Goal: Entertainment & Leisure: Browse casually

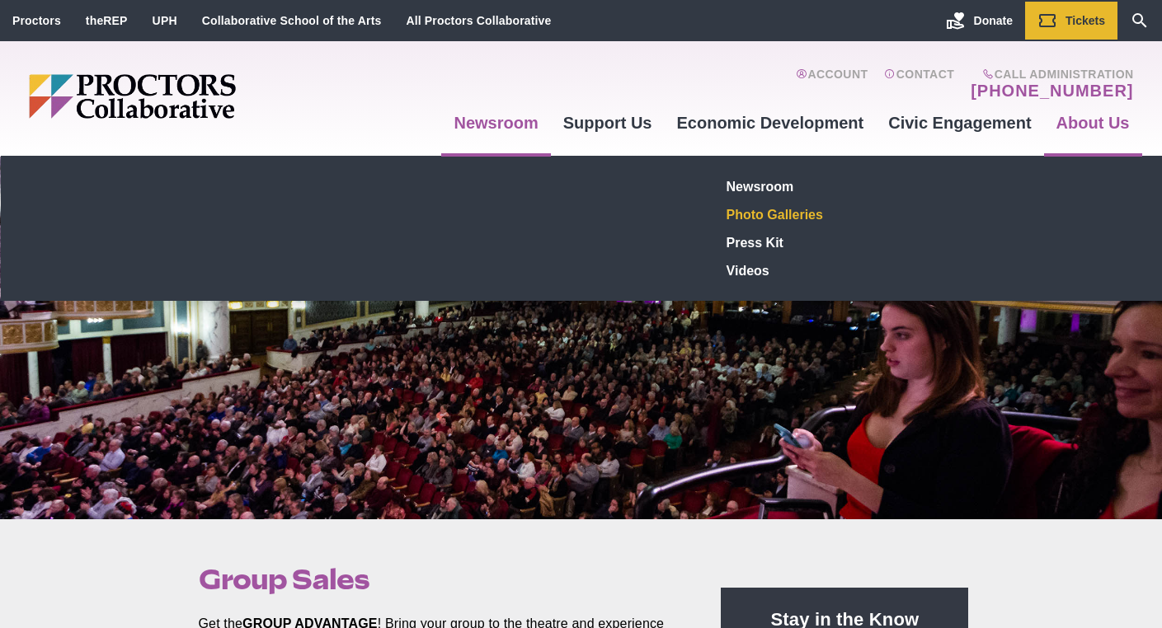
click at [752, 214] on link "Photo Galleries" at bounding box center [840, 214] width 241 height 28
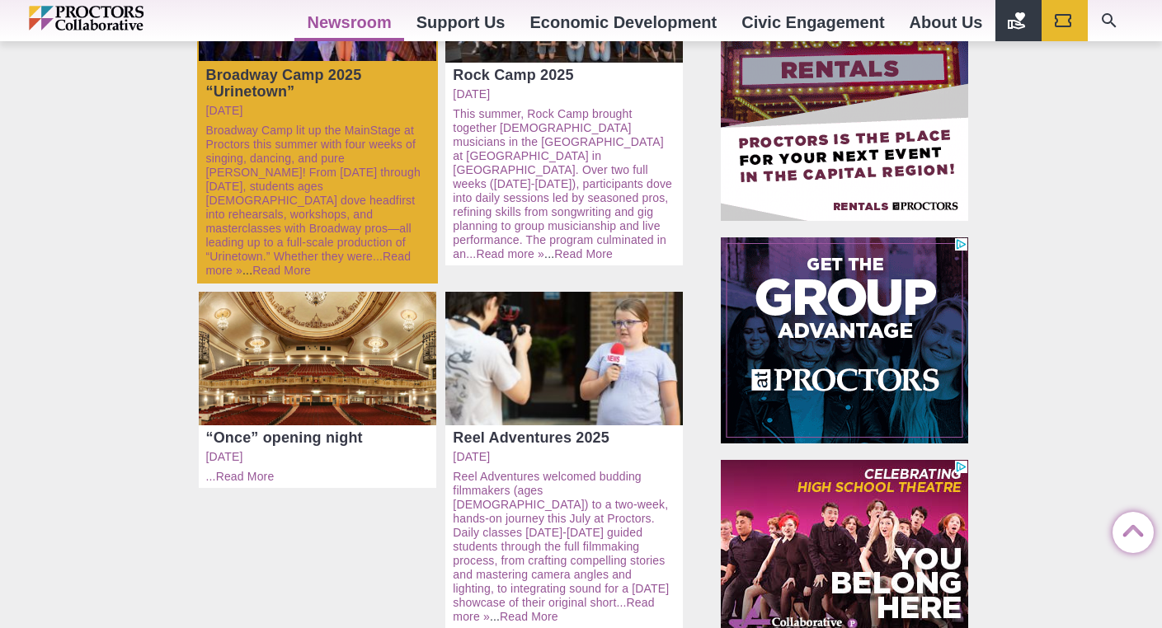
scroll to position [343, 0]
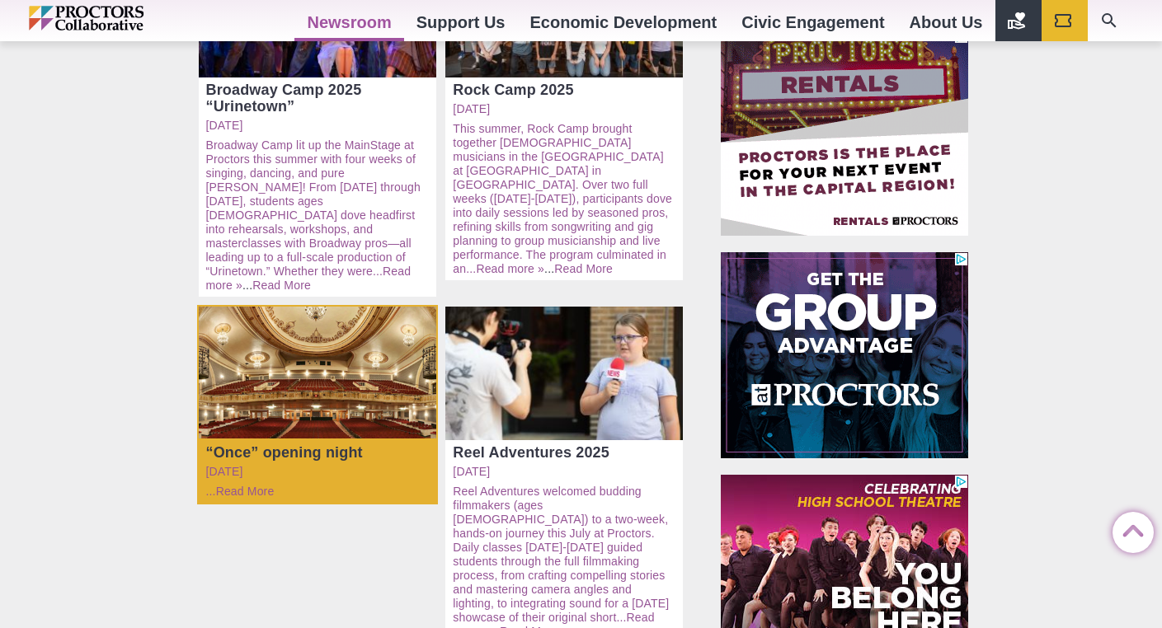
click at [339, 372] on div "Open: “Once” opening night" at bounding box center [318, 374] width 238 height 134
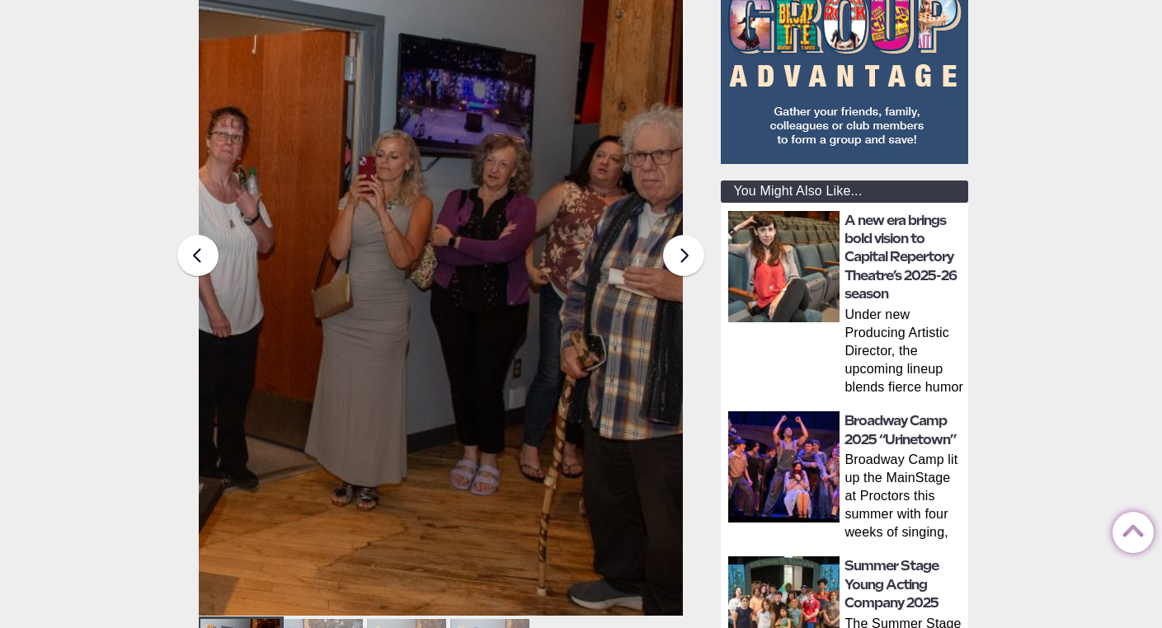
scroll to position [421, 0]
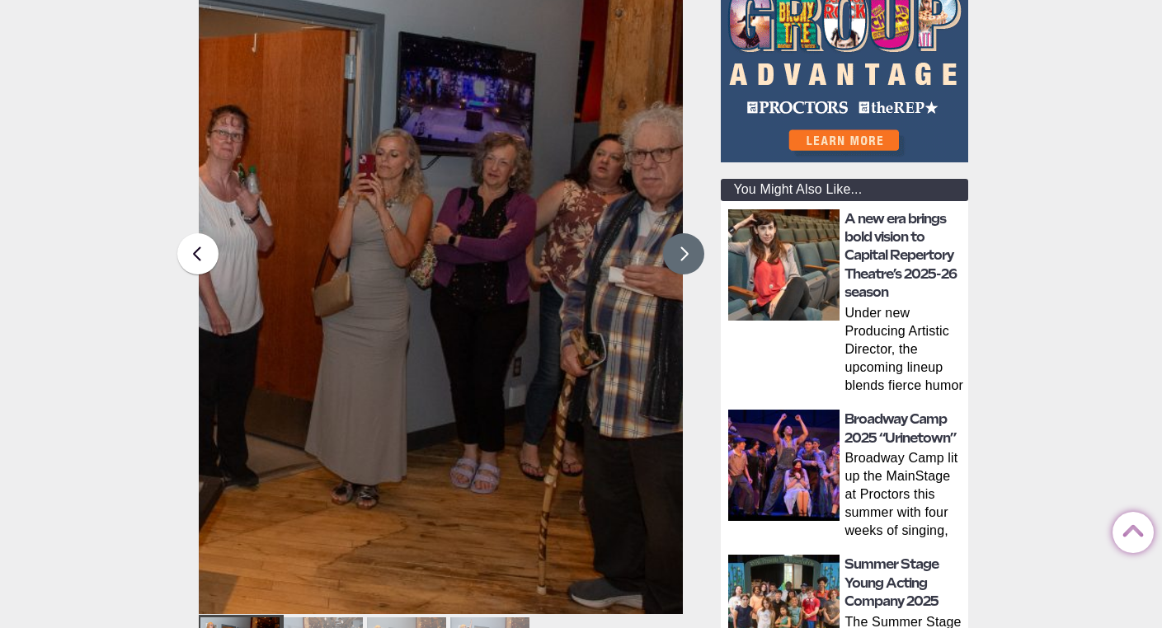
click at [685, 258] on button at bounding box center [683, 253] width 41 height 41
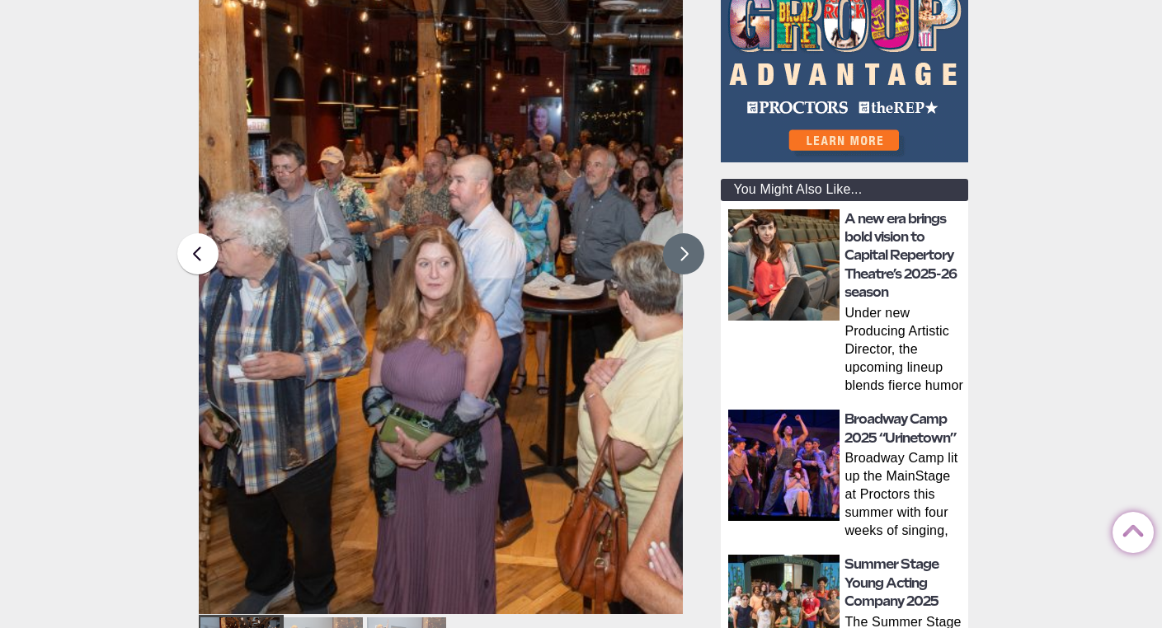
click at [685, 258] on button at bounding box center [683, 253] width 41 height 41
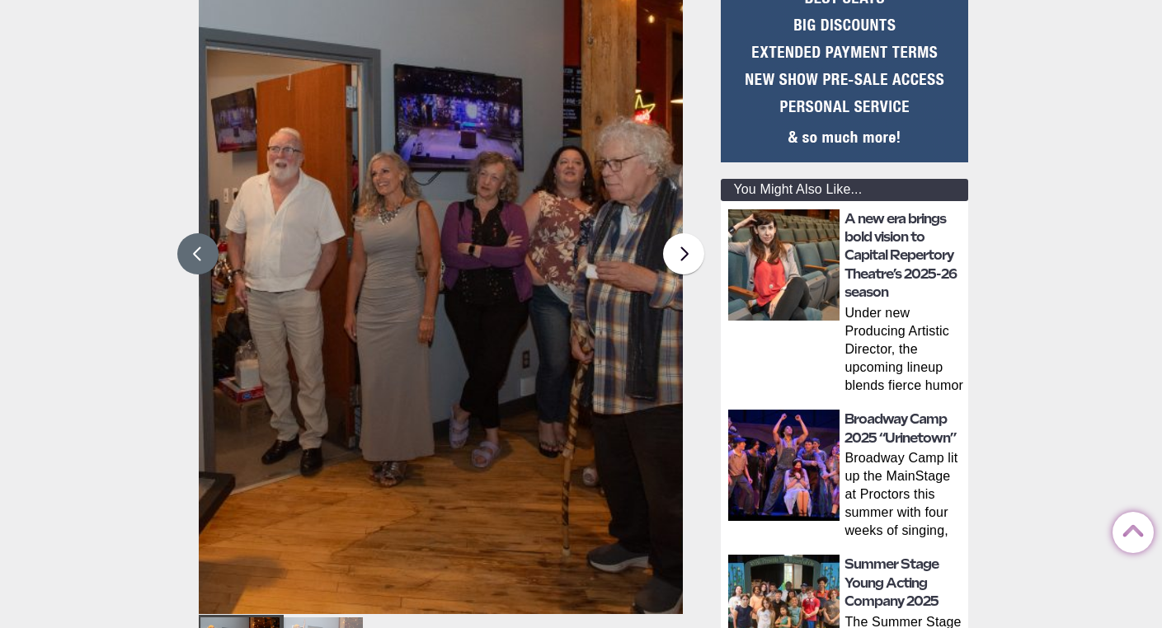
click at [204, 253] on button at bounding box center [197, 253] width 41 height 41
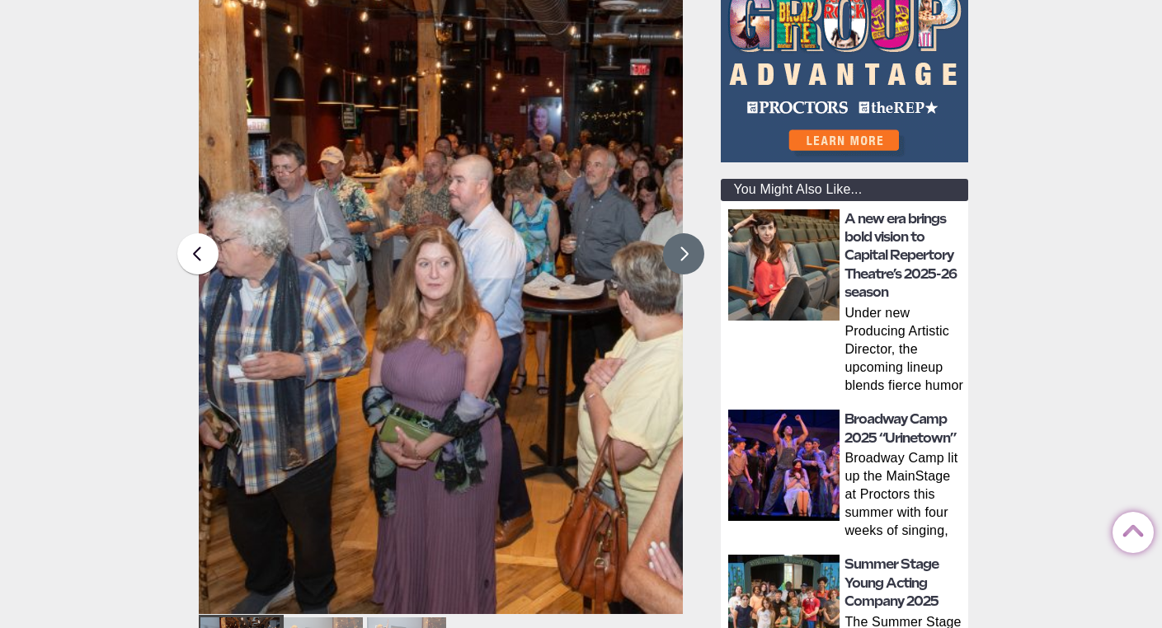
click at [684, 261] on button at bounding box center [683, 253] width 41 height 41
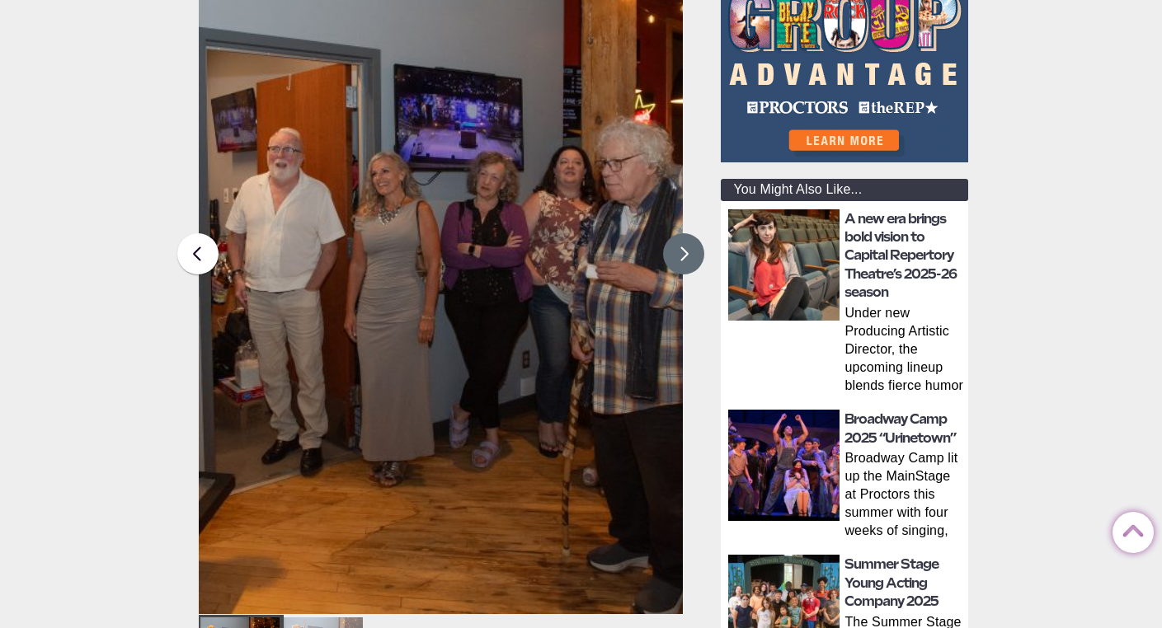
click at [684, 261] on button at bounding box center [683, 253] width 41 height 41
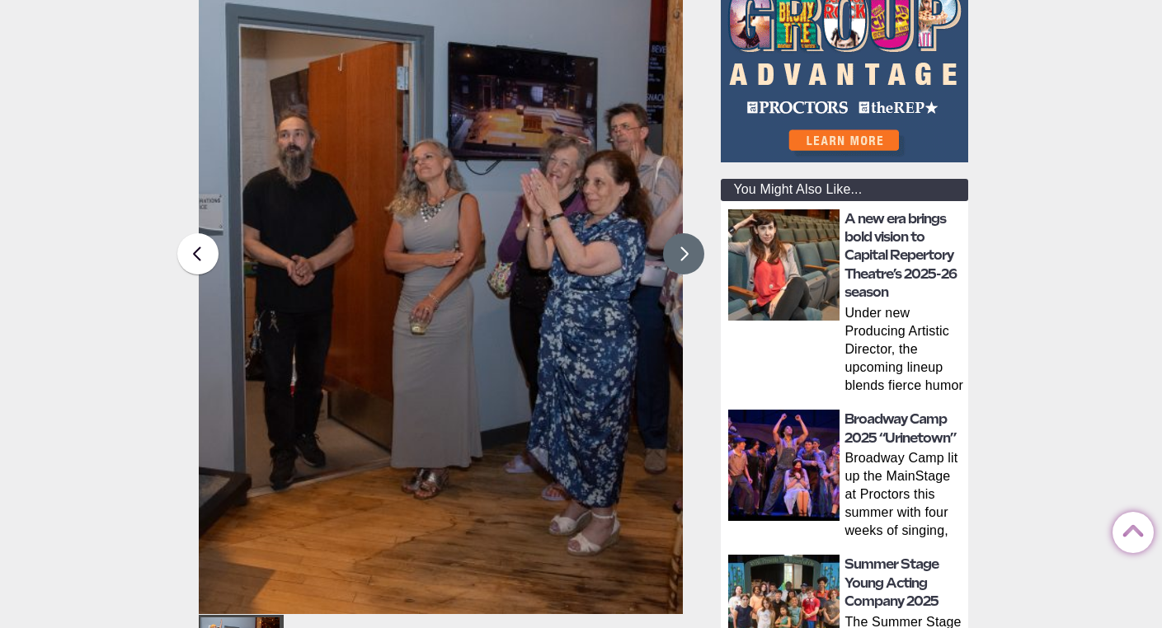
click at [684, 261] on button at bounding box center [683, 253] width 41 height 41
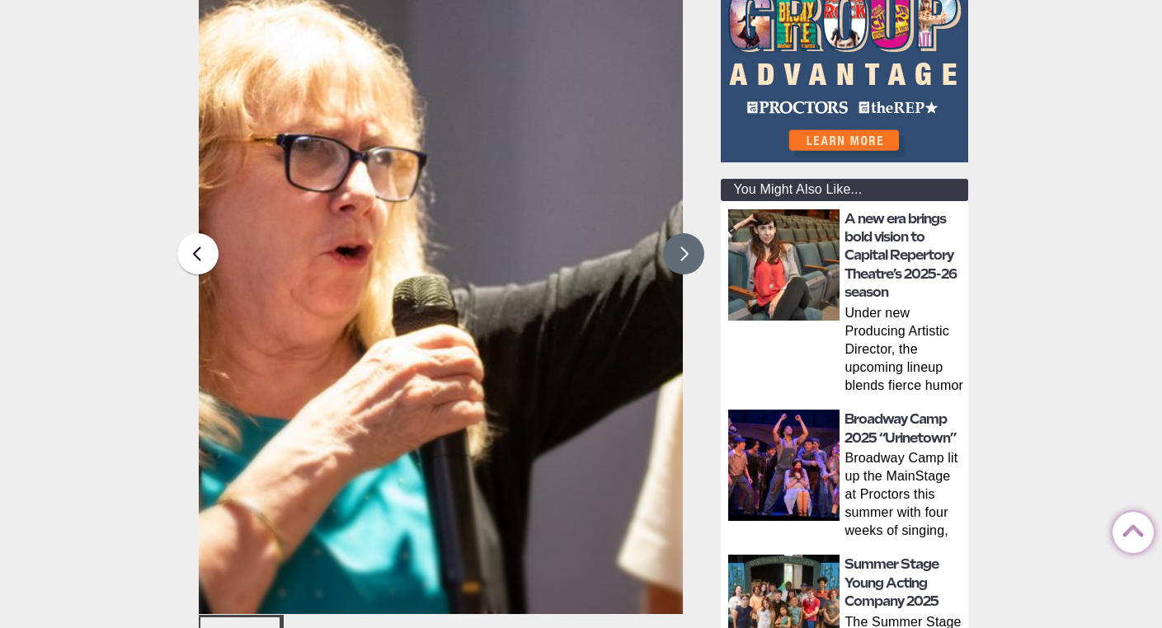
click at [684, 261] on button at bounding box center [683, 253] width 41 height 41
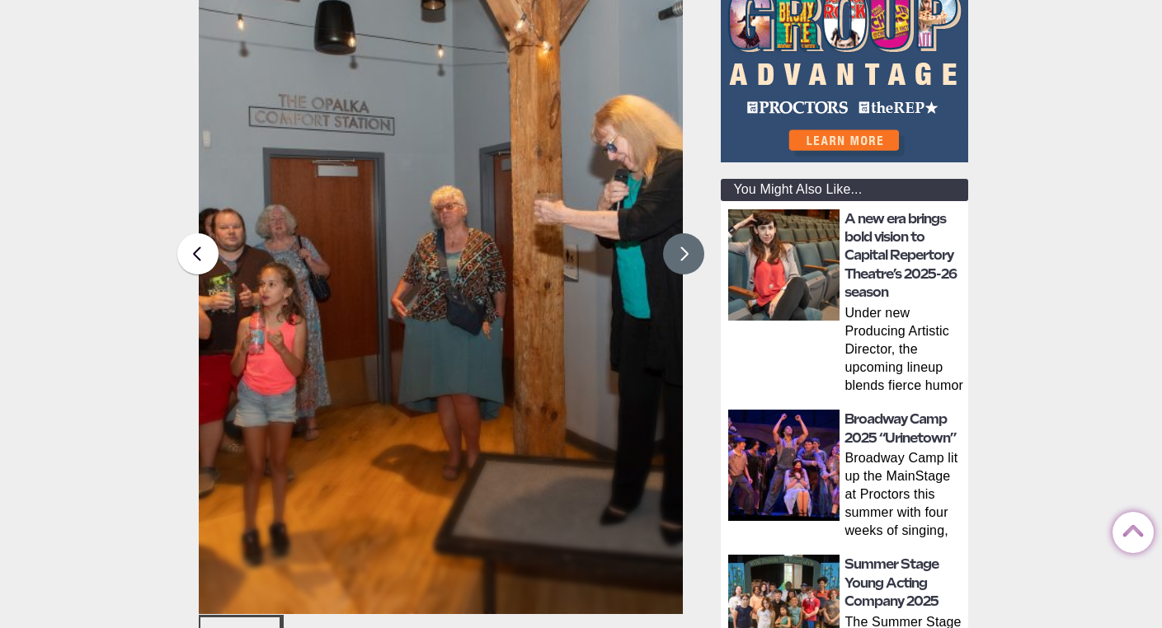
click at [684, 261] on button at bounding box center [683, 253] width 41 height 41
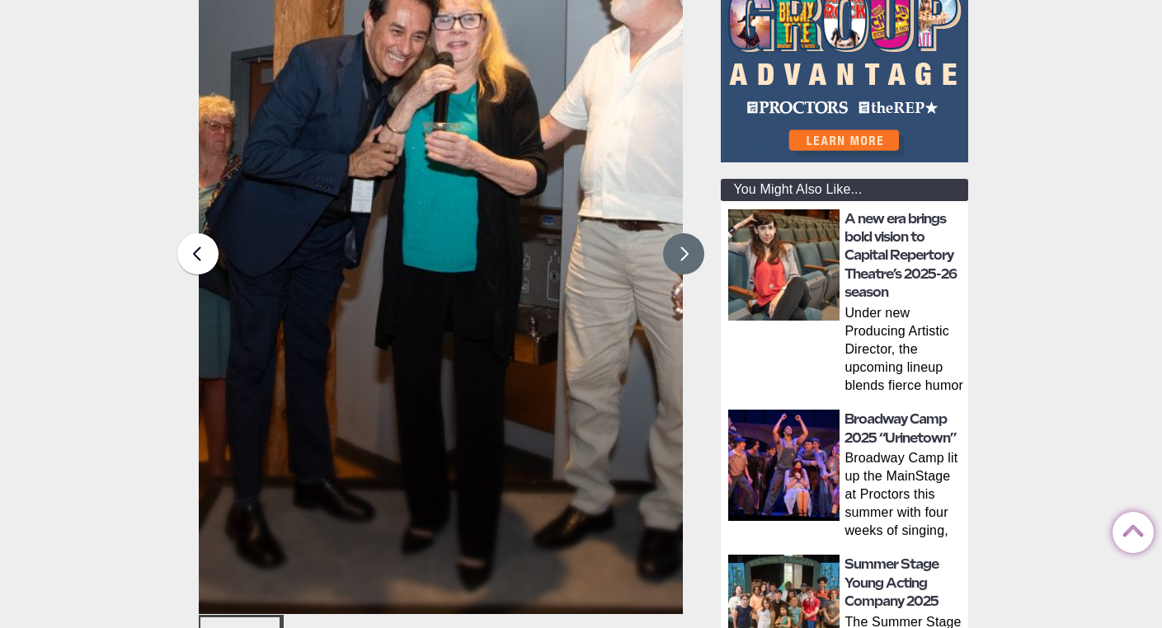
click at [684, 261] on button at bounding box center [683, 253] width 41 height 41
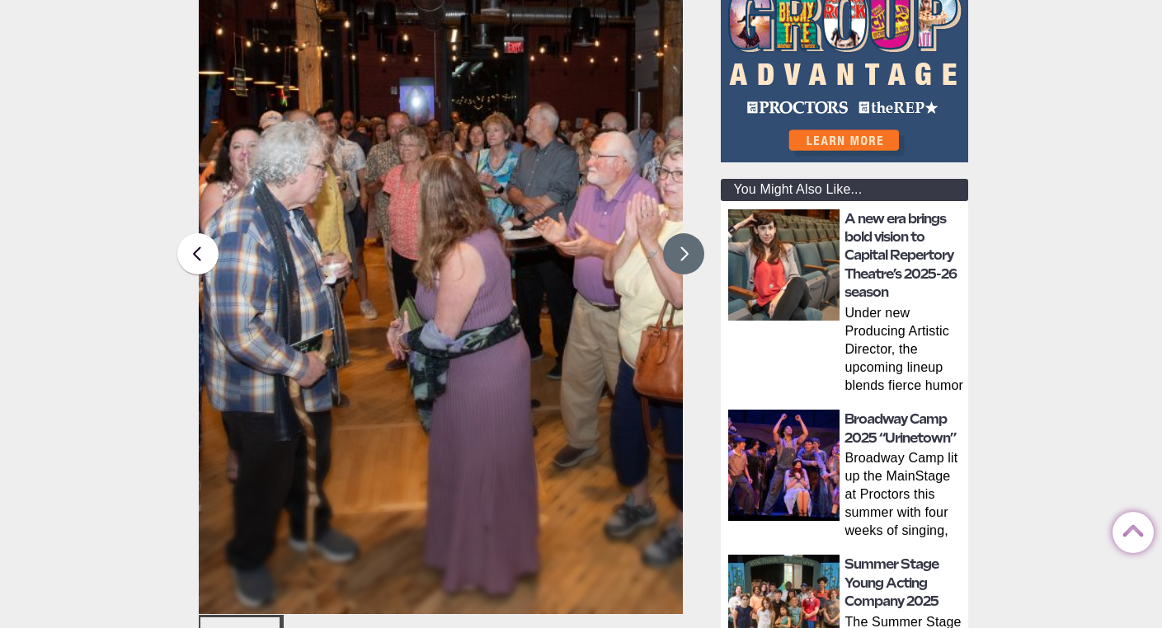
click at [684, 261] on button at bounding box center [683, 253] width 41 height 41
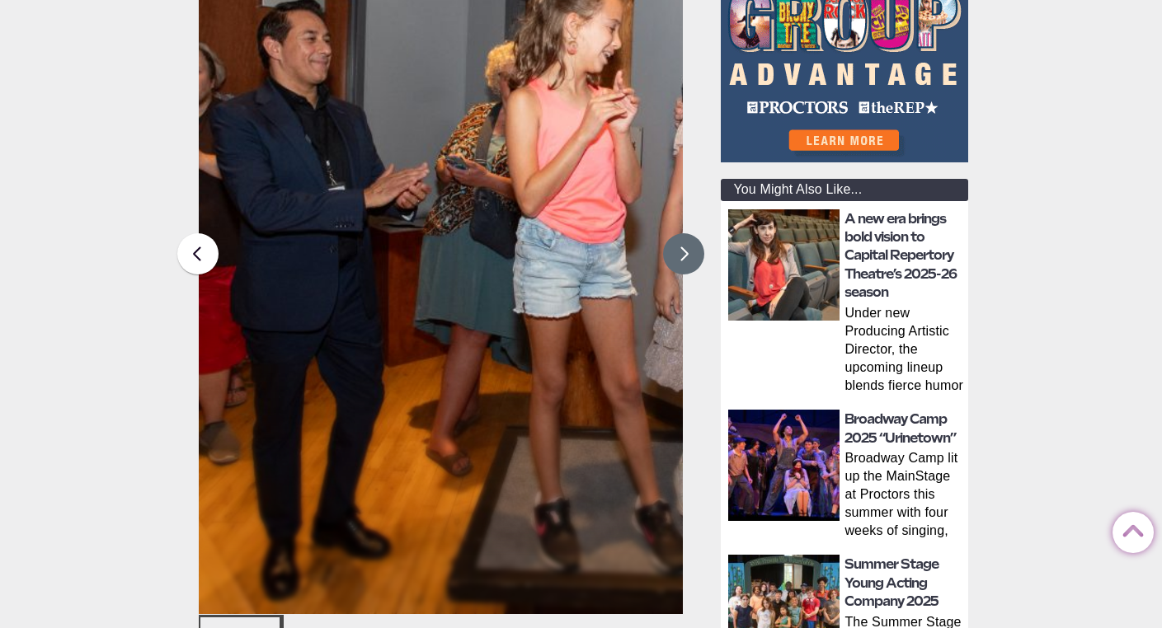
click at [684, 261] on button at bounding box center [683, 253] width 41 height 41
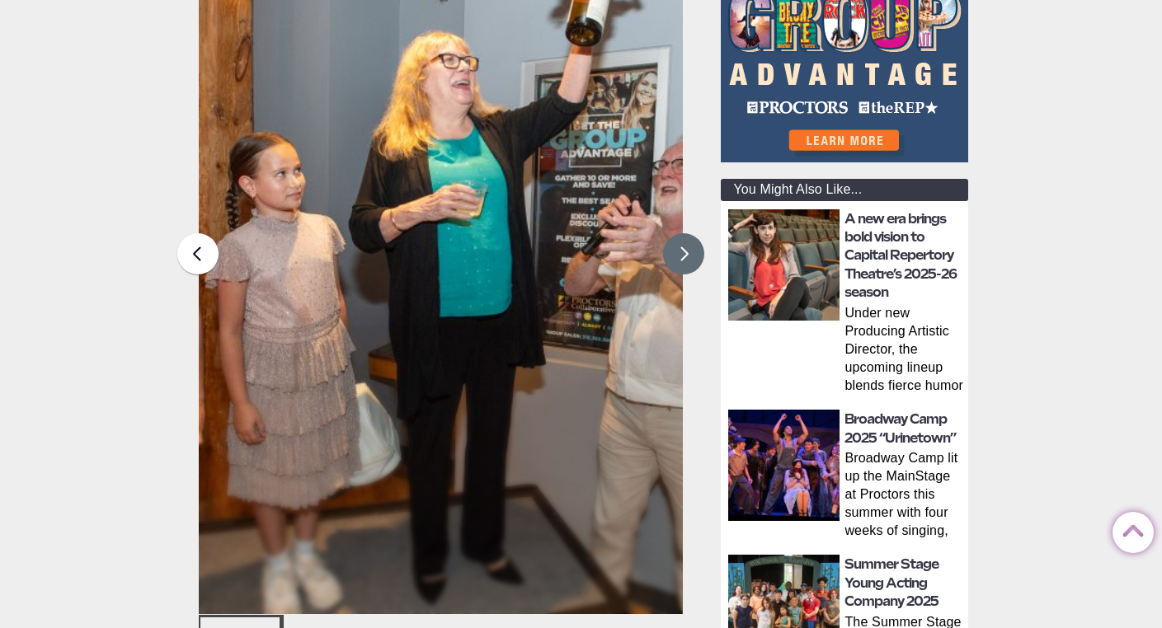
click at [684, 261] on button at bounding box center [683, 253] width 41 height 41
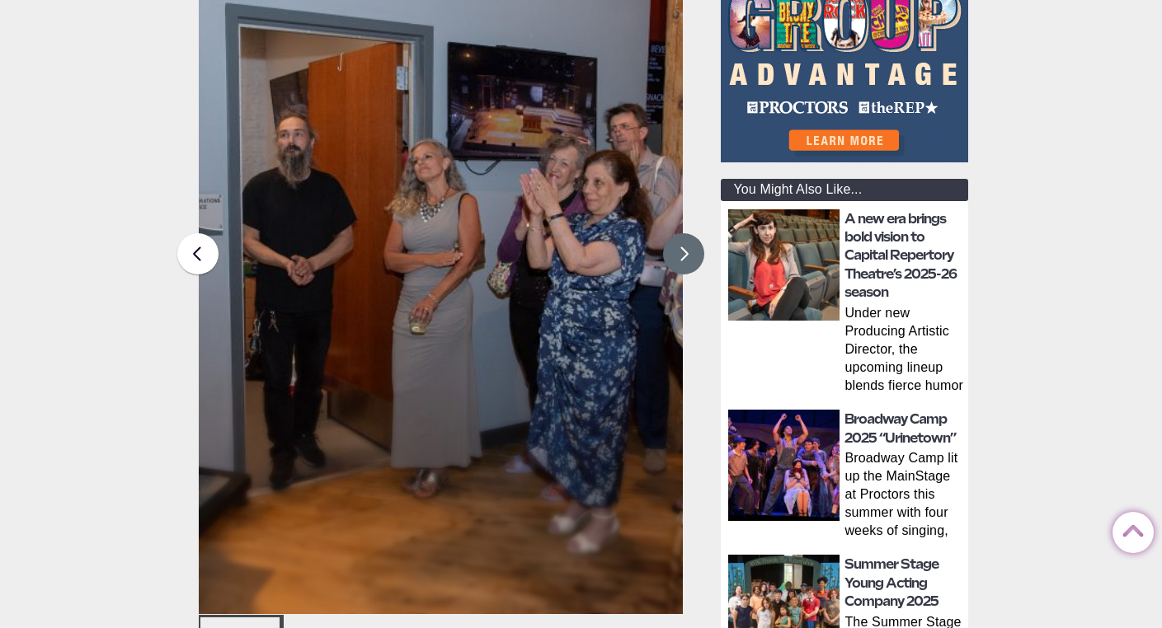
click at [684, 261] on button at bounding box center [683, 253] width 41 height 41
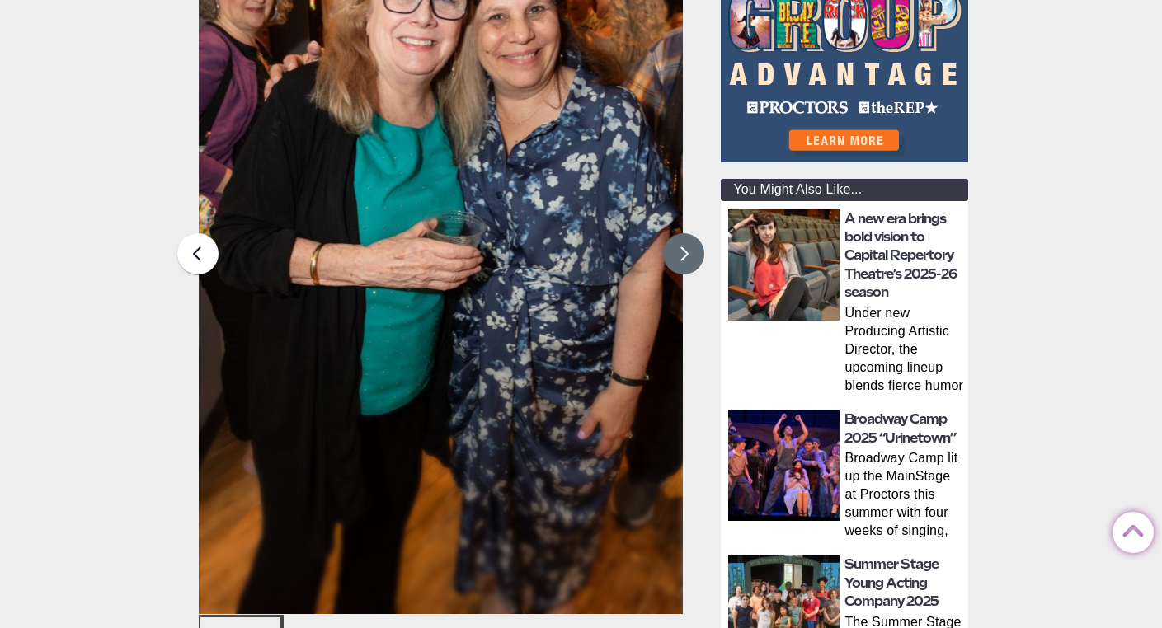
click at [684, 261] on button at bounding box center [683, 253] width 41 height 41
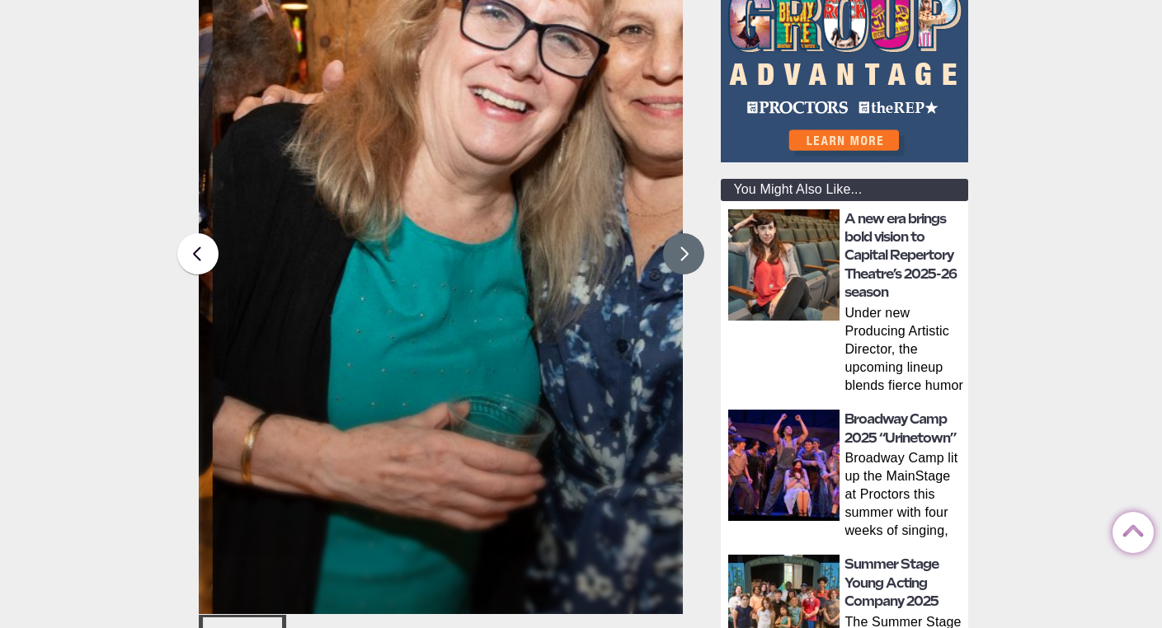
click at [684, 261] on button at bounding box center [683, 253] width 41 height 41
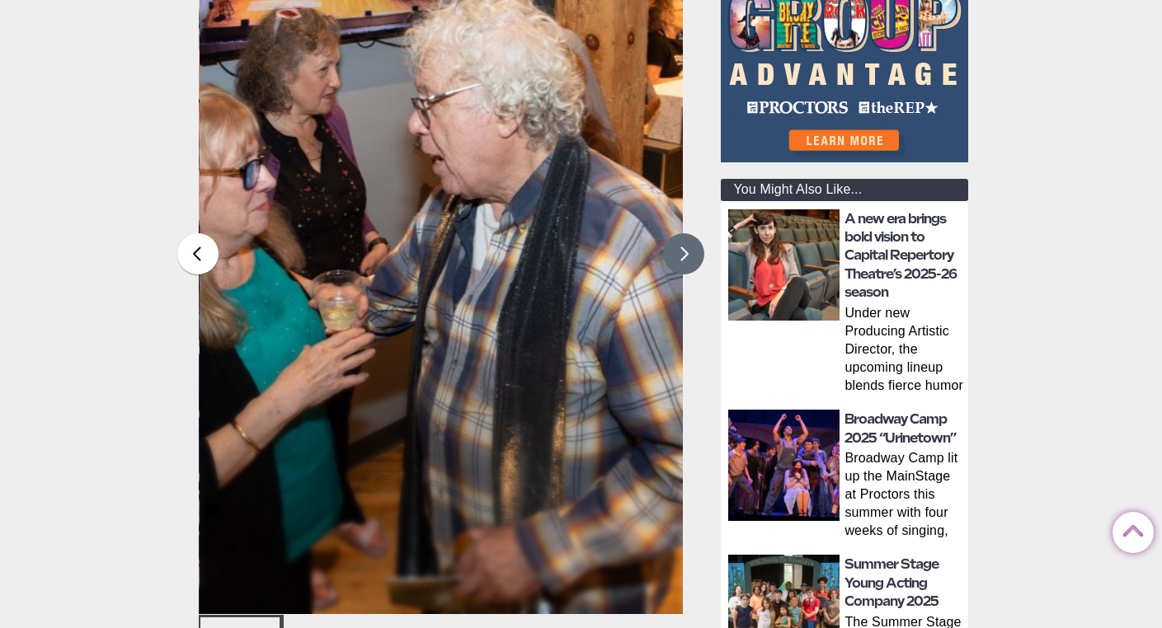
click at [684, 261] on button at bounding box center [683, 253] width 41 height 41
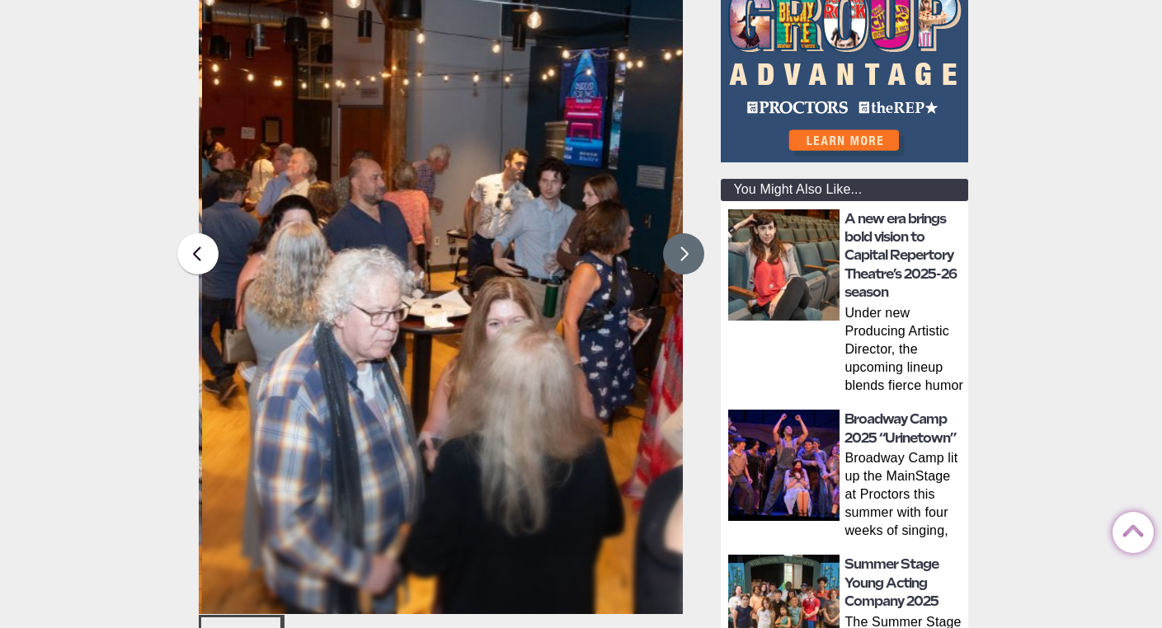
click at [684, 261] on button at bounding box center [683, 253] width 41 height 41
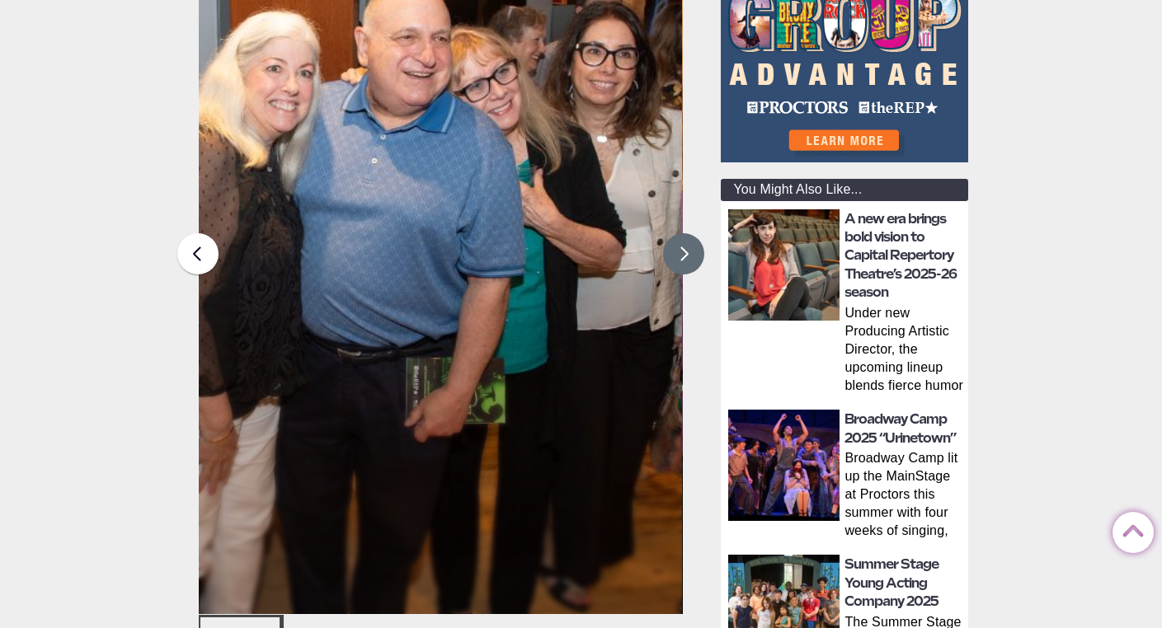
click at [684, 261] on button at bounding box center [683, 253] width 41 height 41
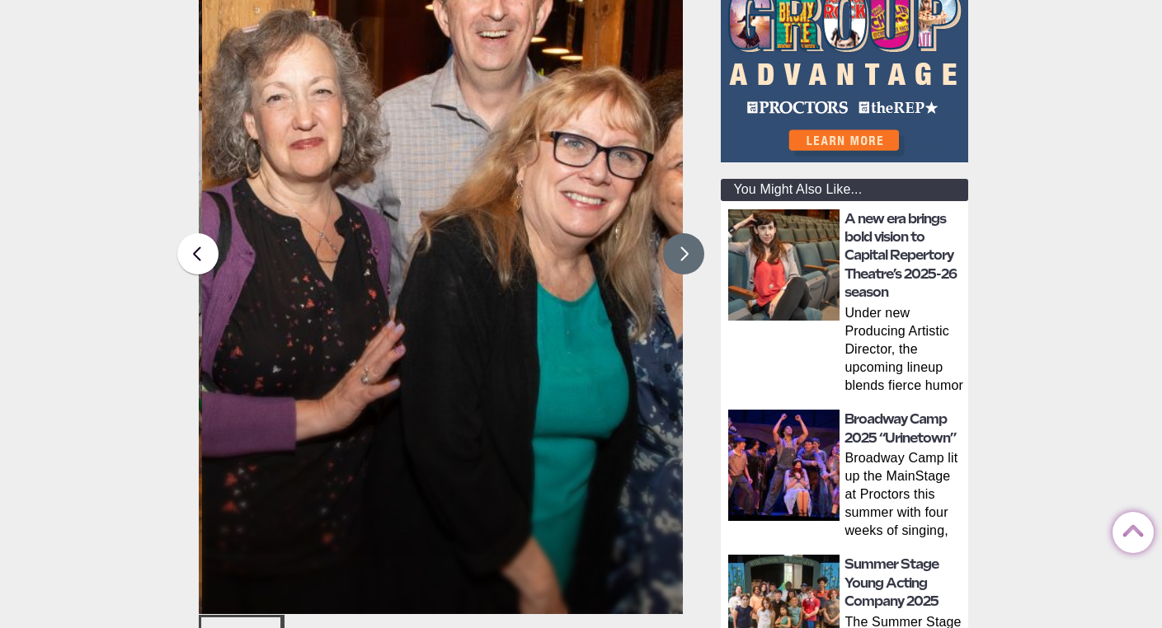
click at [684, 261] on button at bounding box center [683, 253] width 41 height 41
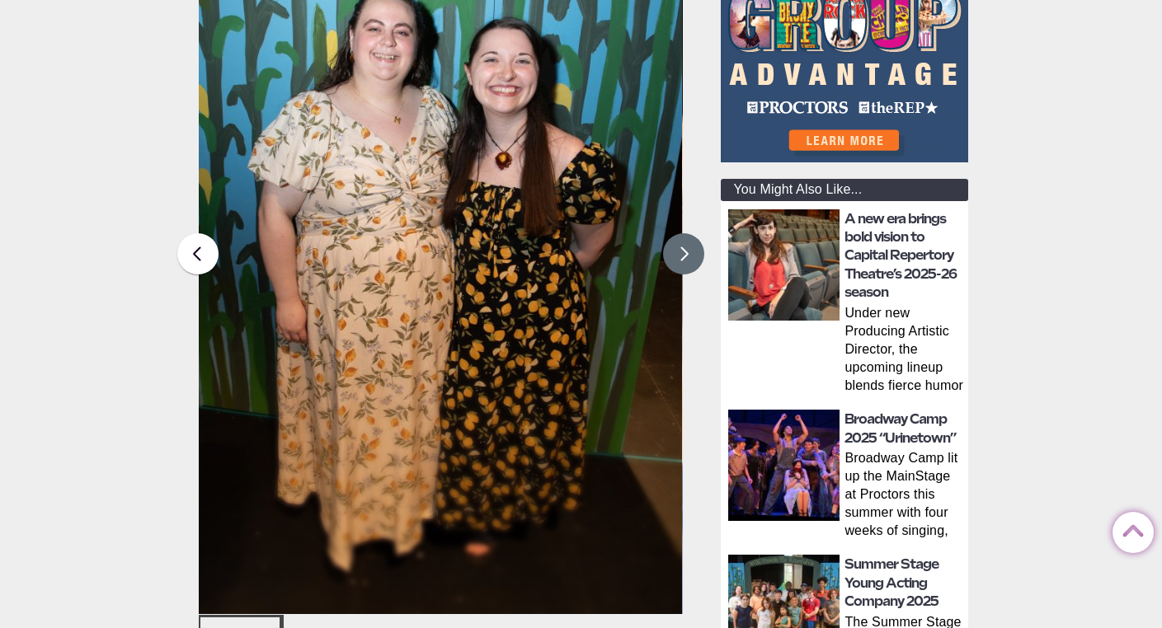
click at [684, 261] on button at bounding box center [683, 253] width 41 height 41
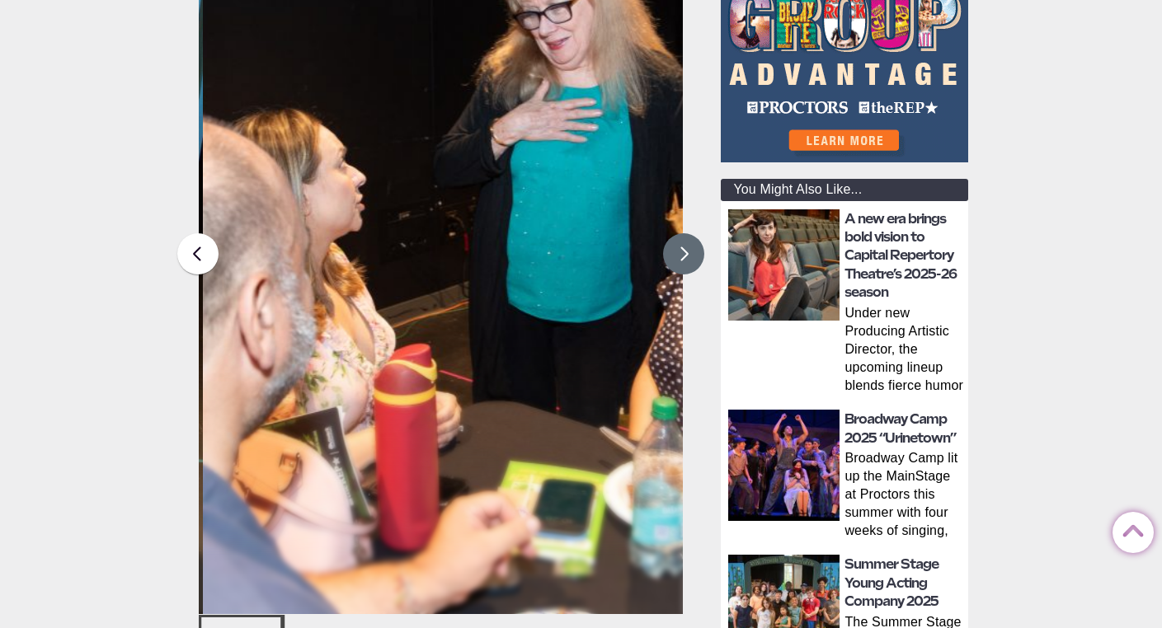
click at [684, 261] on button at bounding box center [683, 253] width 41 height 41
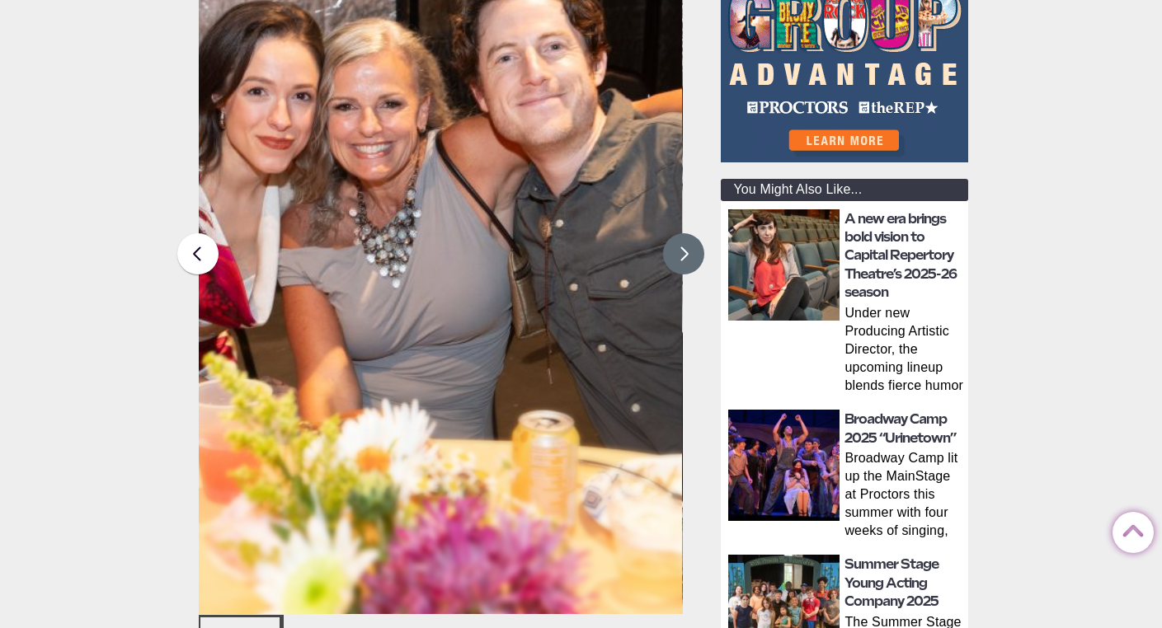
click at [684, 261] on button at bounding box center [683, 253] width 41 height 41
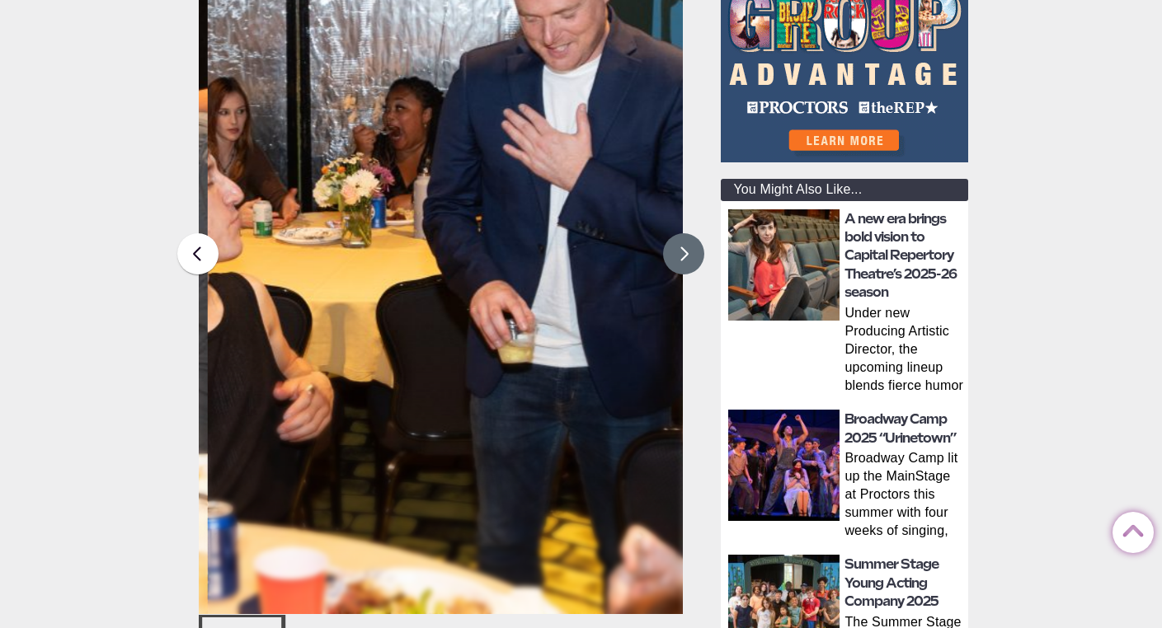
click at [684, 261] on button at bounding box center [683, 253] width 41 height 41
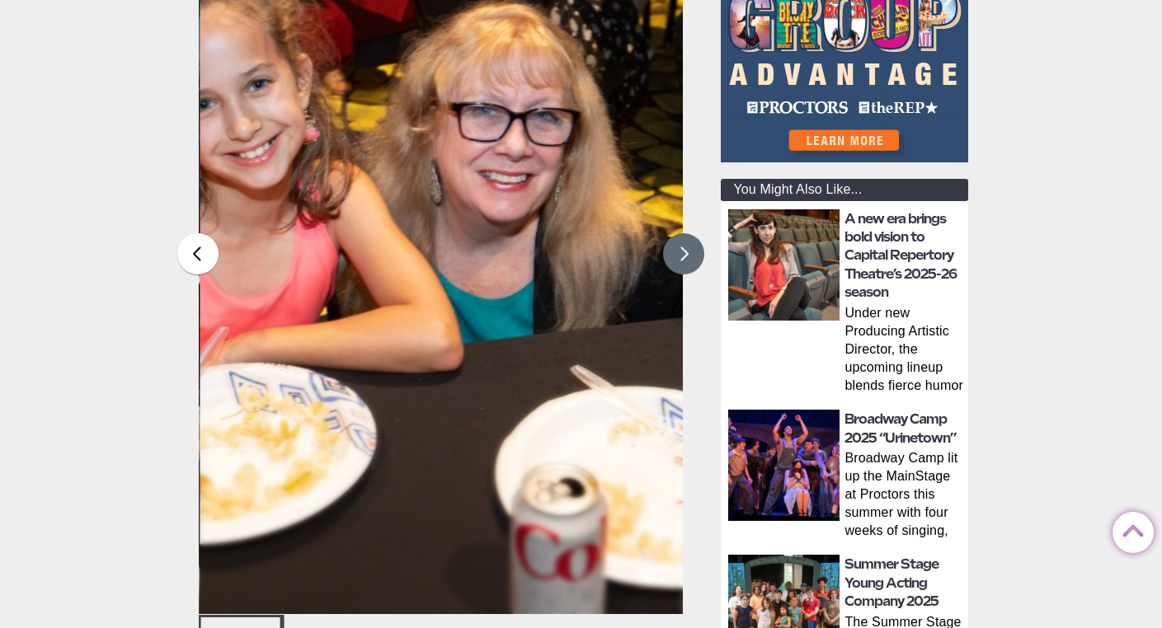
click at [684, 261] on button at bounding box center [683, 253] width 41 height 41
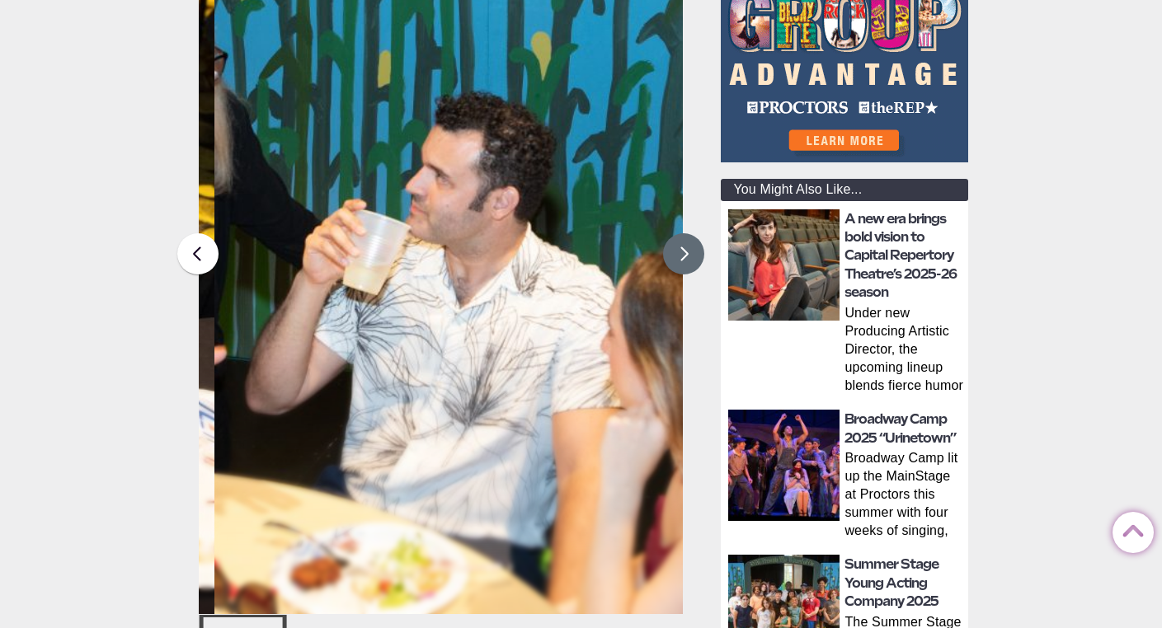
click at [684, 261] on button at bounding box center [683, 253] width 41 height 41
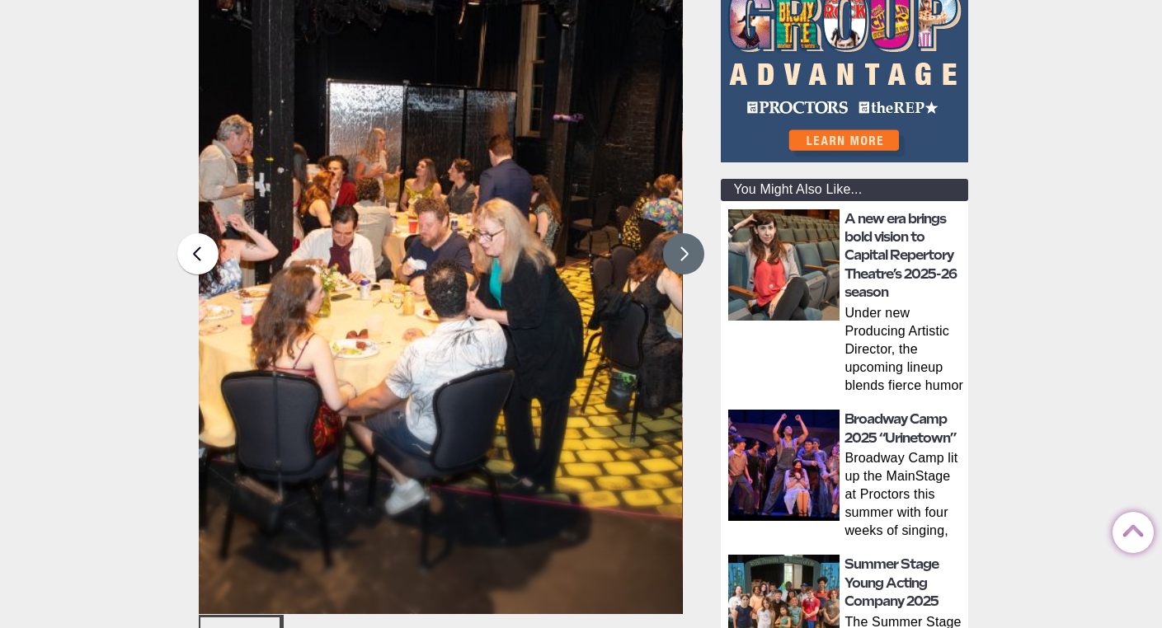
click at [684, 261] on button at bounding box center [683, 253] width 41 height 41
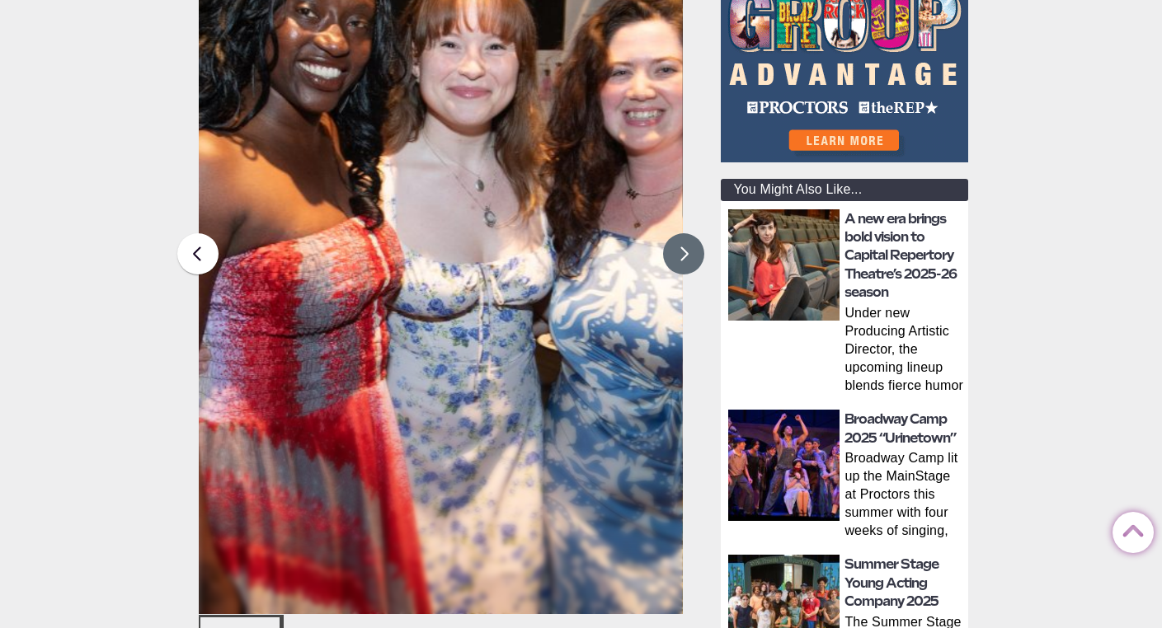
click at [684, 261] on button at bounding box center [683, 253] width 41 height 41
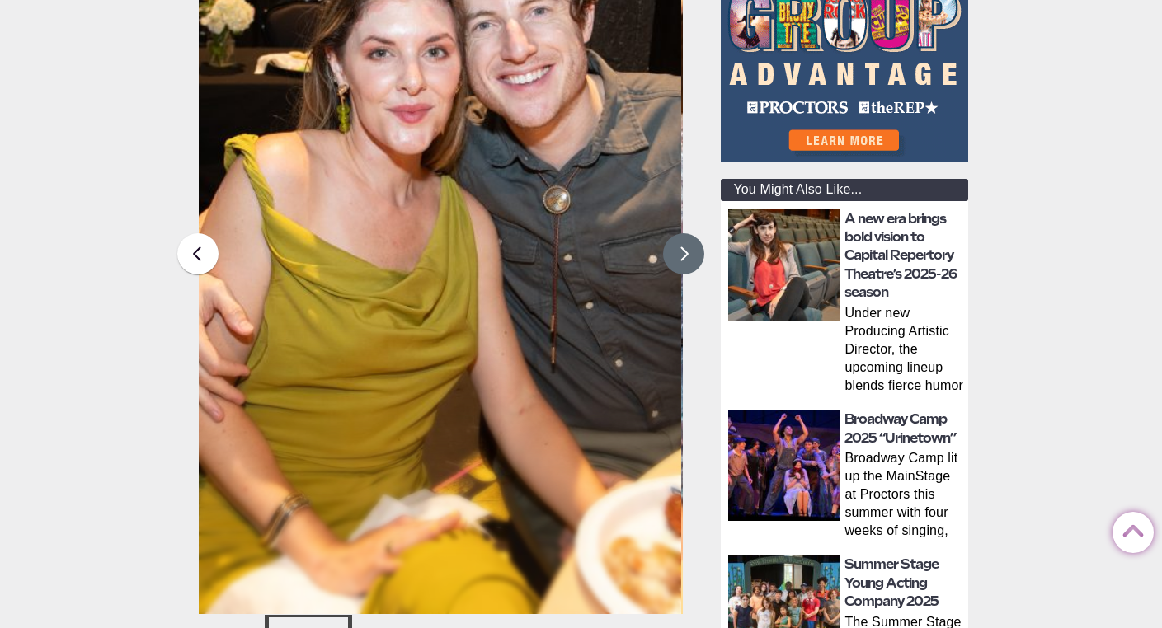
click at [684, 261] on button at bounding box center [683, 253] width 41 height 41
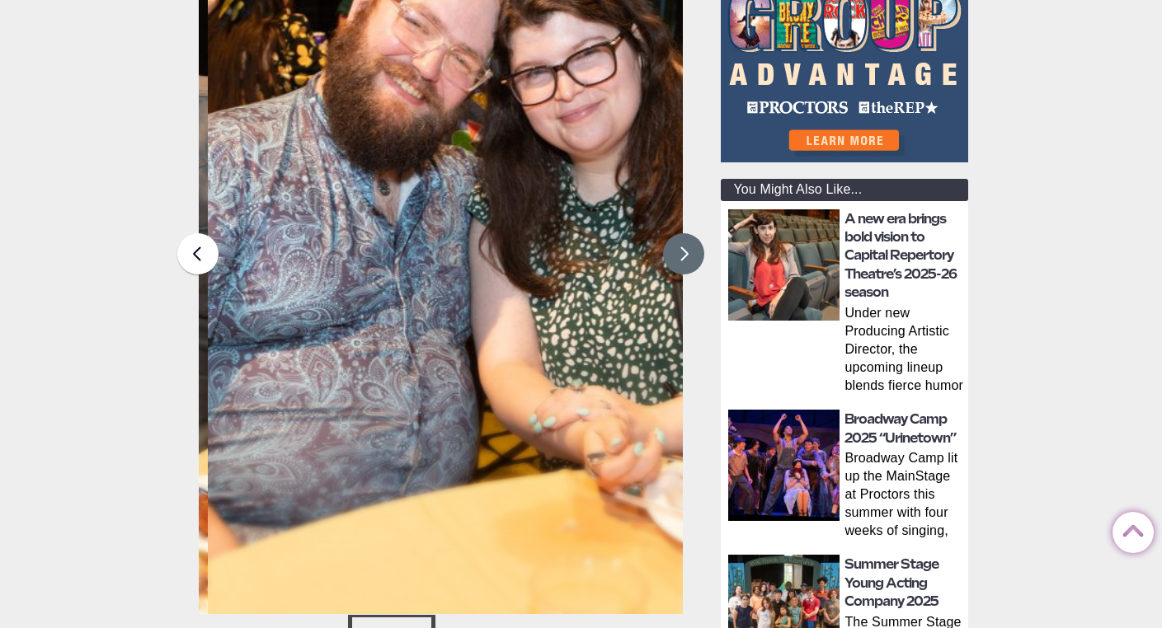
click at [684, 261] on button at bounding box center [683, 253] width 41 height 41
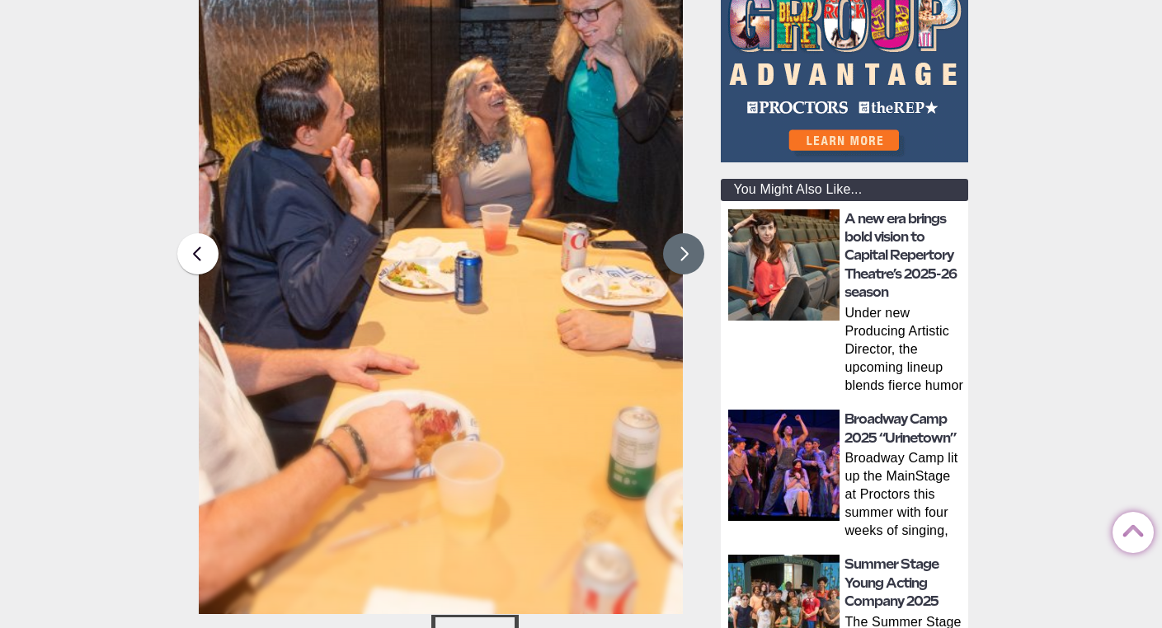
click at [684, 261] on button at bounding box center [683, 253] width 41 height 41
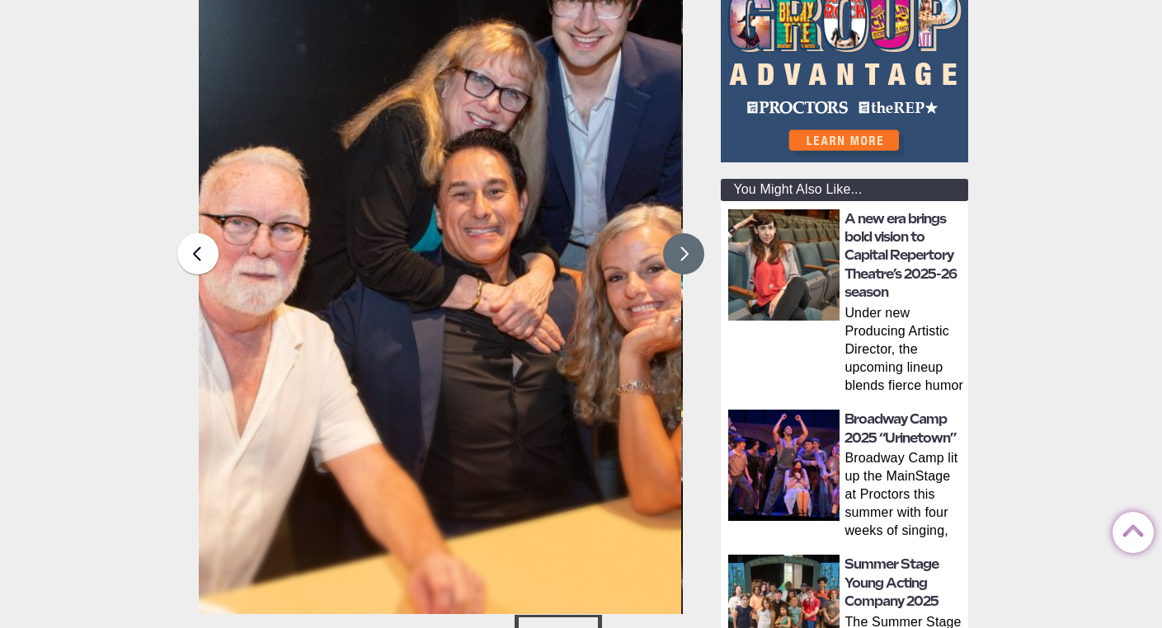
click at [684, 261] on button at bounding box center [683, 253] width 41 height 41
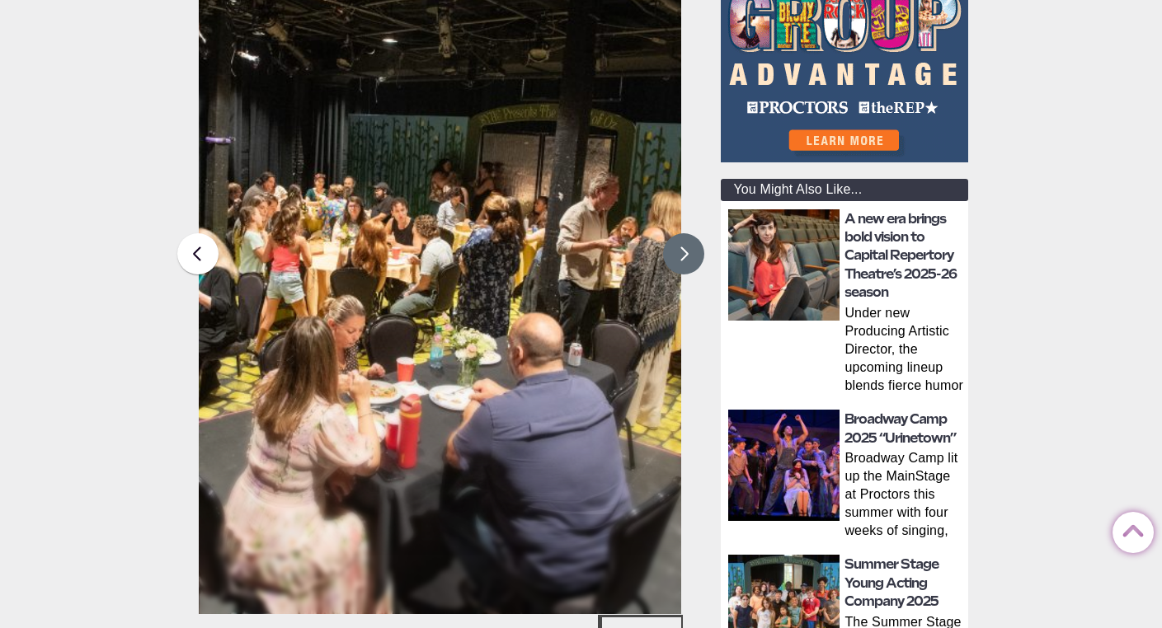
click at [684, 261] on button at bounding box center [683, 253] width 41 height 41
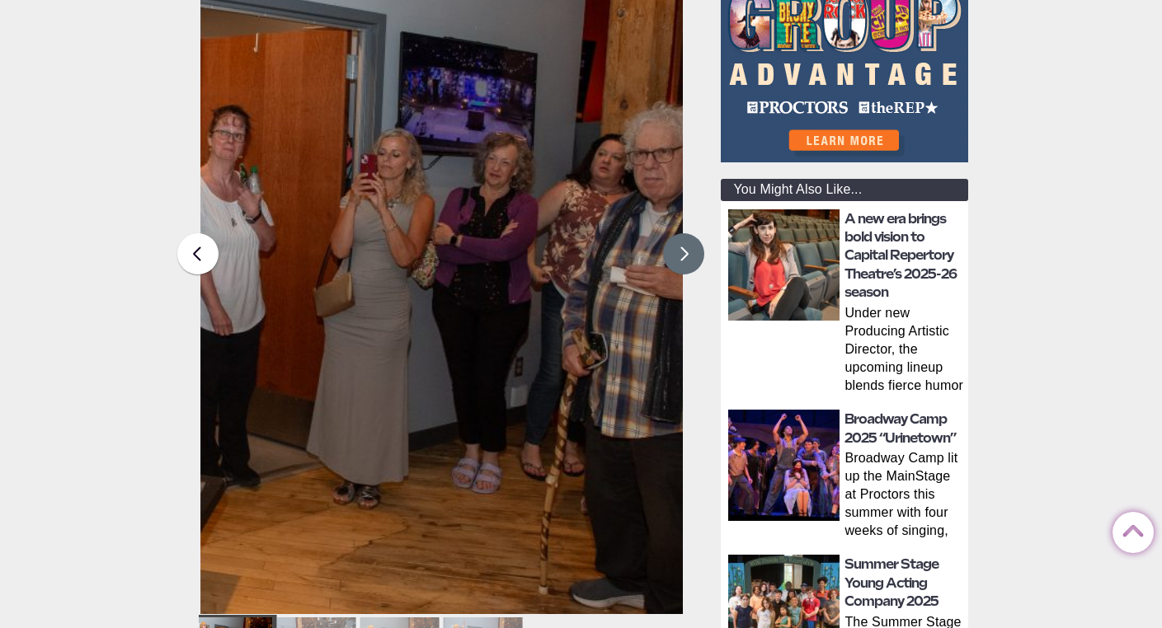
click at [684, 261] on button at bounding box center [683, 253] width 41 height 41
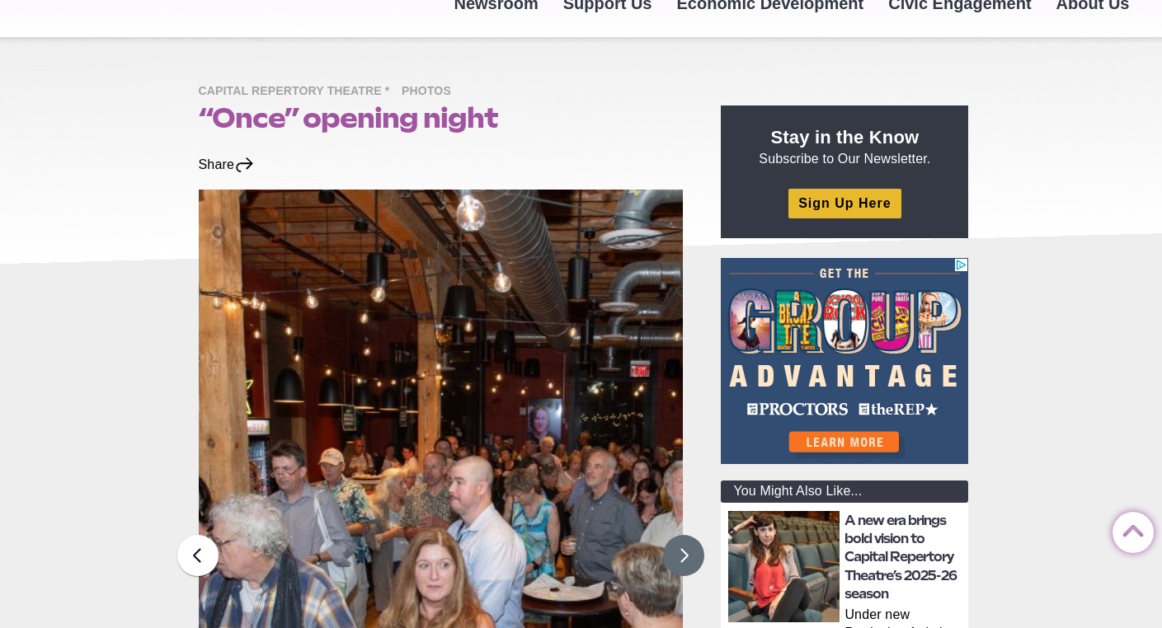
scroll to position [0, 0]
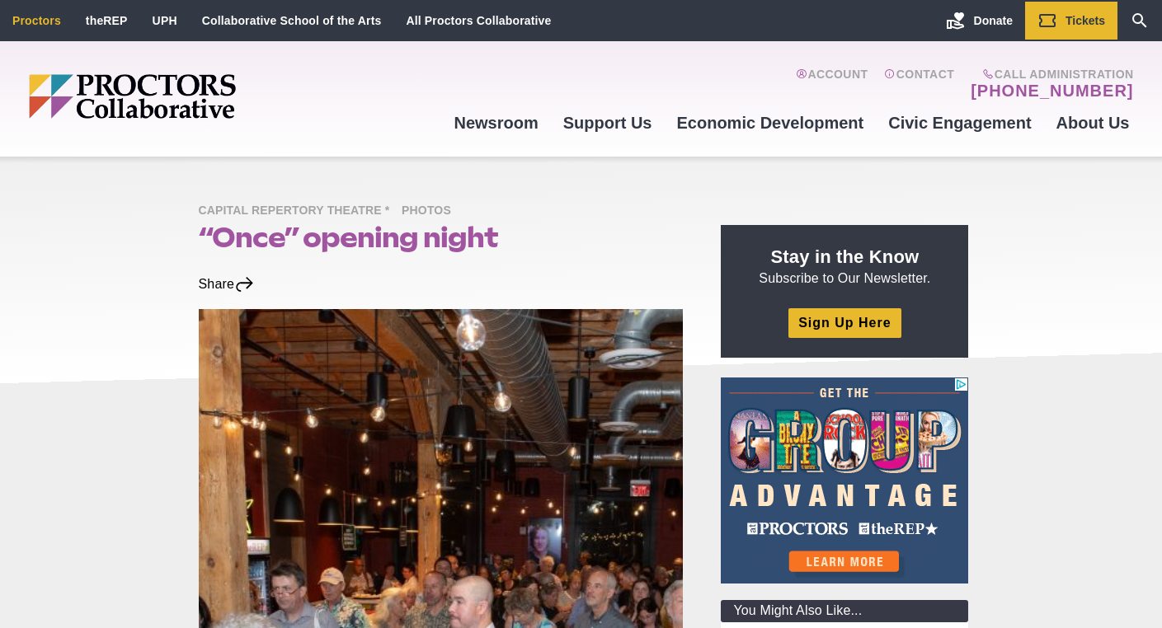
click at [40, 25] on link "Proctors" at bounding box center [36, 20] width 49 height 13
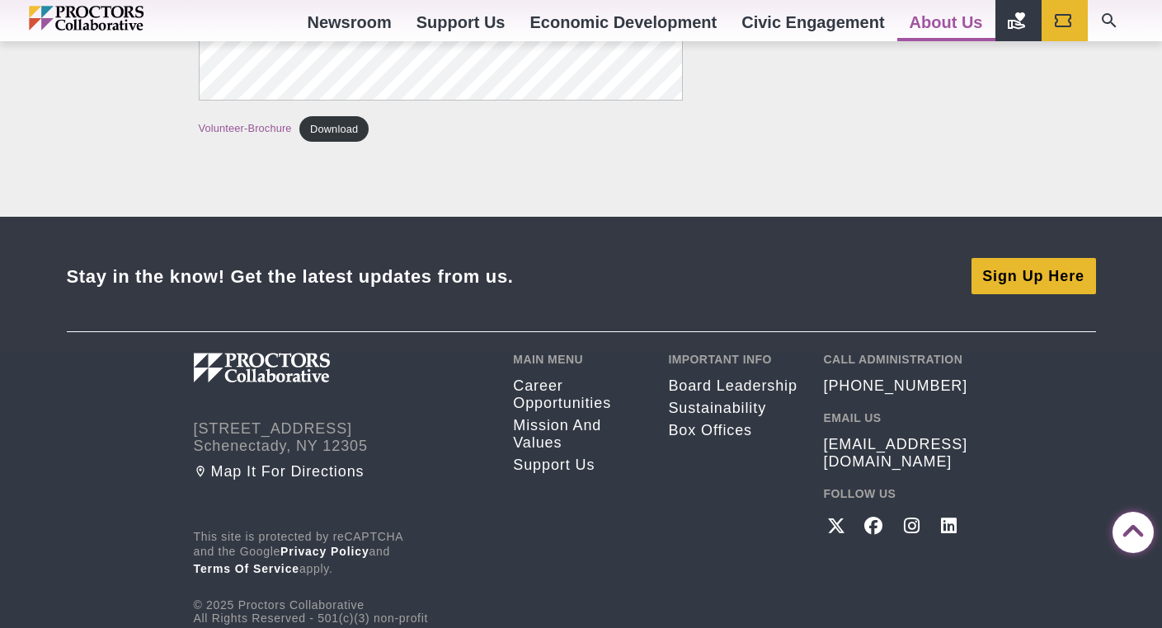
scroll to position [3035, 0]
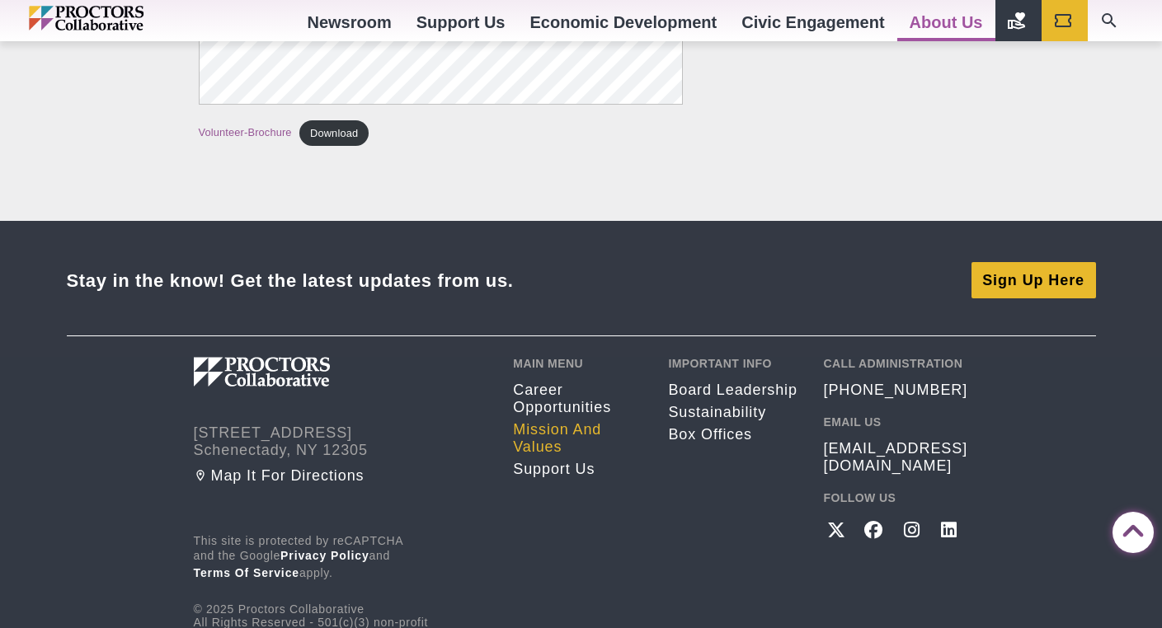
click at [543, 431] on link "Mission and Values" at bounding box center [578, 438] width 130 height 35
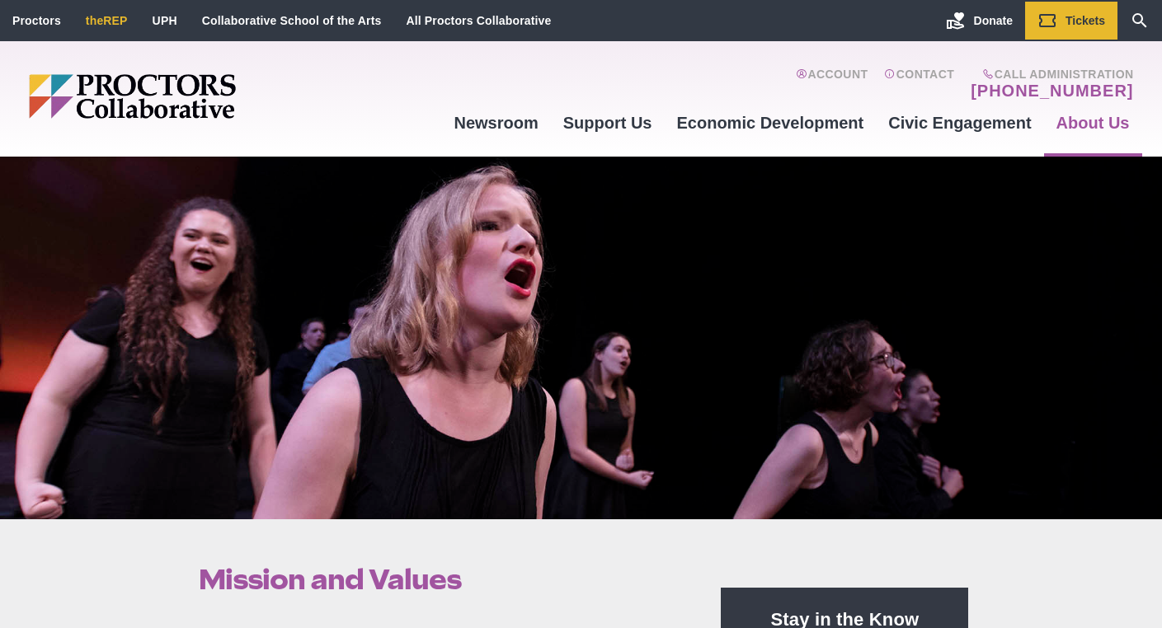
click at [105, 16] on link "theREP" at bounding box center [107, 20] width 42 height 13
